Goal: Navigation & Orientation: Find specific page/section

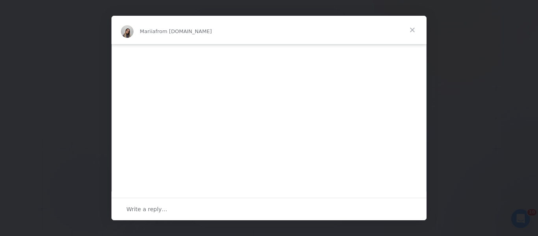
scroll to position [236, 0]
click at [415, 27] on span "Close" at bounding box center [412, 30] width 28 height 28
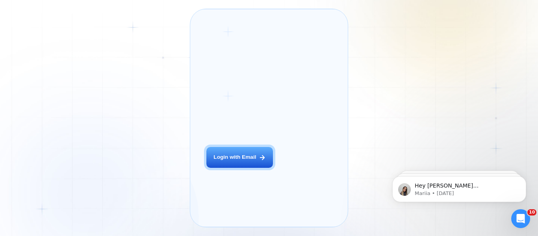
scroll to position [0, 0]
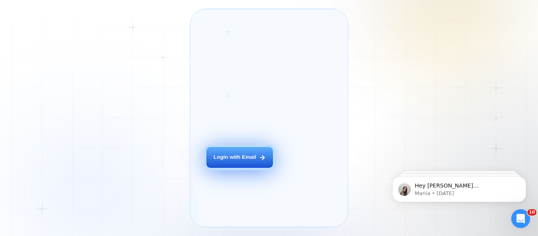
click at [238, 161] on div "Login with Email" at bounding box center [235, 157] width 43 height 7
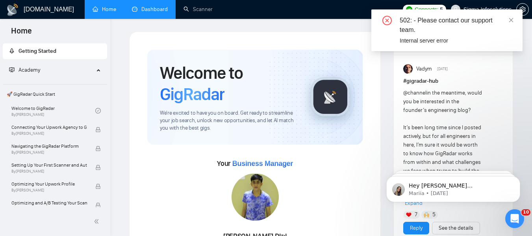
click at [157, 9] on link "Dashboard" at bounding box center [150, 9] width 36 height 7
